Goal: Task Accomplishment & Management: Use online tool/utility

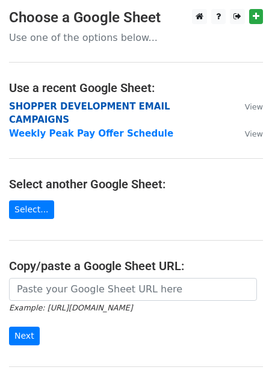
click at [58, 105] on strong "SHOPPER DEVELOPMENT EMAIL CAMPAIGNS" at bounding box center [89, 113] width 161 height 25
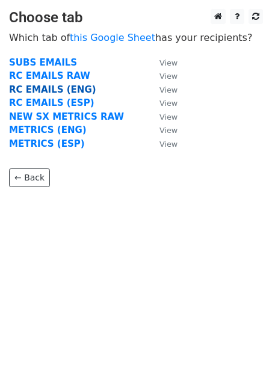
click at [45, 90] on strong "RC EMAILS (ENG)" at bounding box center [52, 89] width 87 height 11
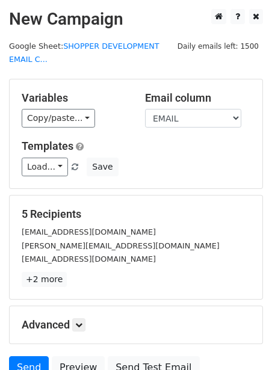
click at [40, 176] on div "Variables Copy/paste... {{DASHER_ID}} {{FIRST_NAME}} {{EMAIL}} {{PHONE_NUMBER}}…" at bounding box center [136, 133] width 253 height 109
click at [45, 169] on link "Load..." at bounding box center [45, 167] width 46 height 19
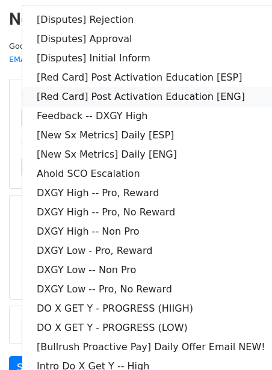
click at [91, 93] on link "[Red Card] Post Activation Education [ENG]" at bounding box center [151, 96] width 258 height 19
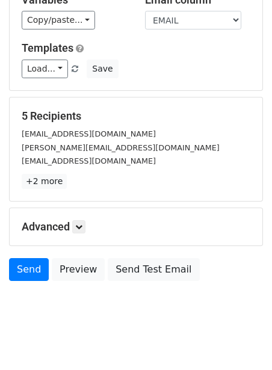
scroll to position [111, 0]
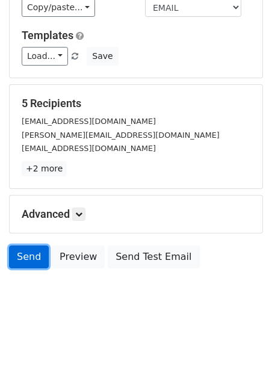
click at [29, 263] on link "Send" at bounding box center [29, 257] width 40 height 23
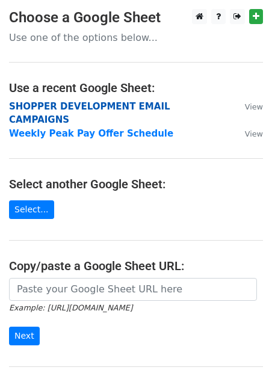
click at [30, 106] on strong "SHOPPER DEVELOPMENT EMAIL CAMPAIGNS" at bounding box center [89, 113] width 161 height 25
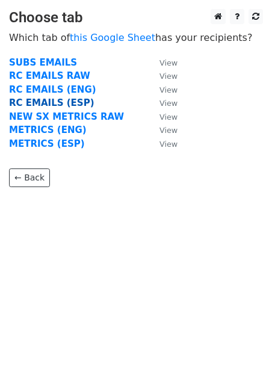
click at [34, 105] on strong "RC EMAILS (ESP)" at bounding box center [51, 103] width 85 height 11
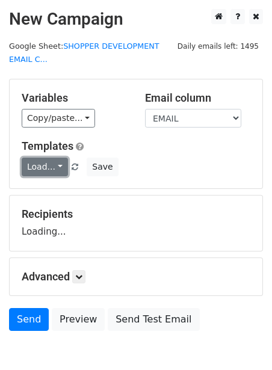
click at [43, 163] on link "Load..." at bounding box center [45, 167] width 46 height 19
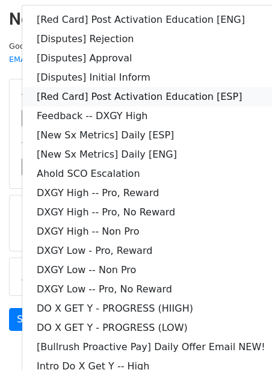
click at [124, 95] on link "[Red Card] Post Activation Education [ESP]" at bounding box center [151, 96] width 258 height 19
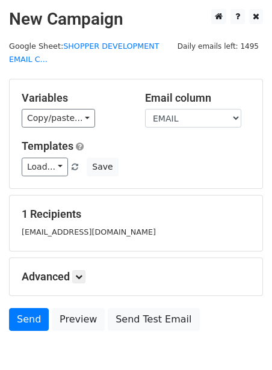
scroll to position [63, 0]
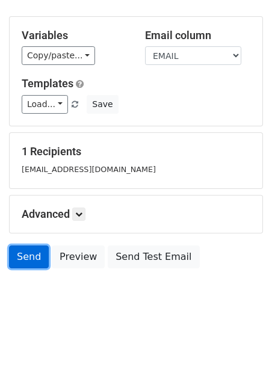
click at [20, 259] on link "Send" at bounding box center [29, 257] width 40 height 23
